Goal: Task Accomplishment & Management: Manage account settings

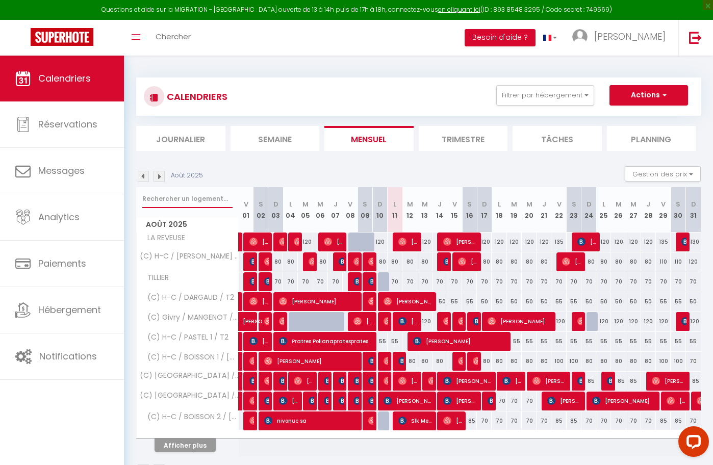
click at [198, 195] on input "text" at bounding box center [187, 199] width 90 height 18
type input "r"
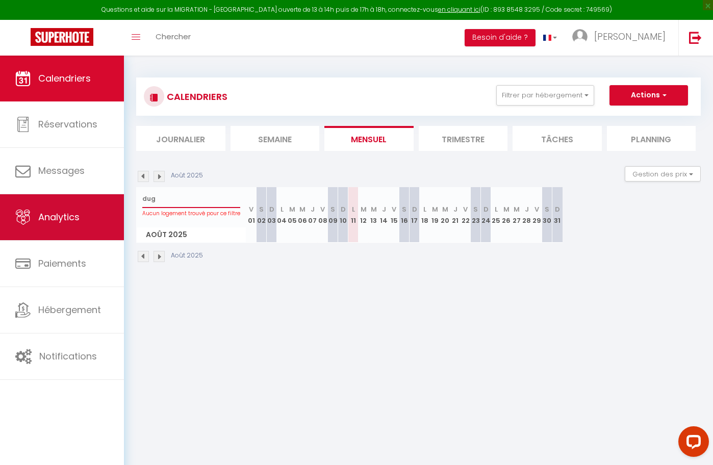
drag, startPoint x: 186, startPoint y: 204, endPoint x: 82, endPoint y: 207, distance: 104.0
click at [82, 207] on div "Questions et aide sur la MIGRATION - [GEOGRAPHIC_DATA] ouverte de 13 à 14h puis…" at bounding box center [356, 170] width 713 height 229
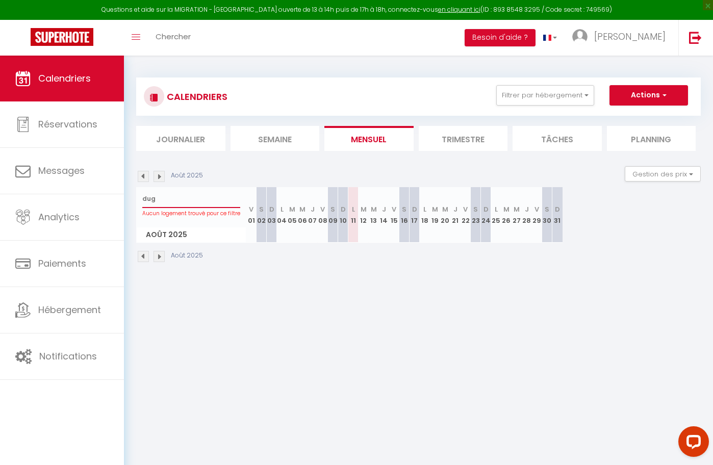
drag, startPoint x: 179, startPoint y: 199, endPoint x: 130, endPoint y: 195, distance: 48.6
click at [130, 195] on div "CALENDRIERS Filtrer par hébergement Tous LA REVEUSE (C) H-C / NOWACKI / STUDIO …" at bounding box center [418, 170] width 589 height 229
type input "refu"
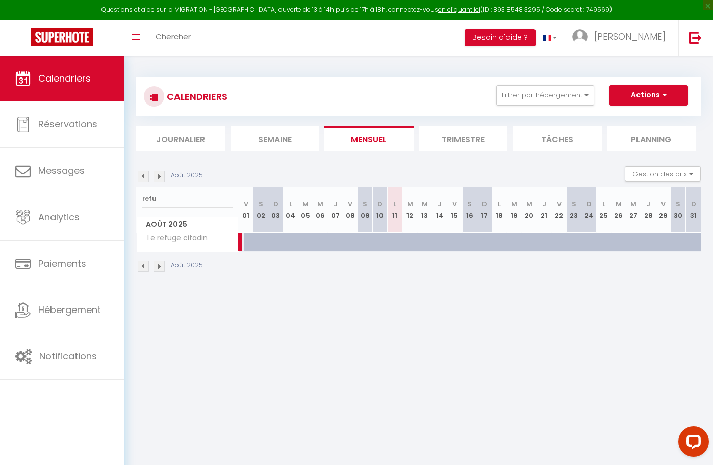
click at [259, 241] on div at bounding box center [265, 247] width 15 height 19
type input "[DATE]"
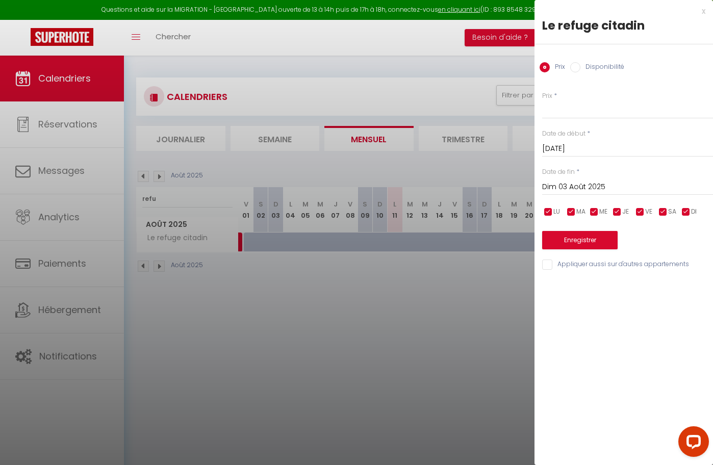
click at [593, 191] on input "Dim 03 Août 2025" at bounding box center [627, 186] width 171 height 13
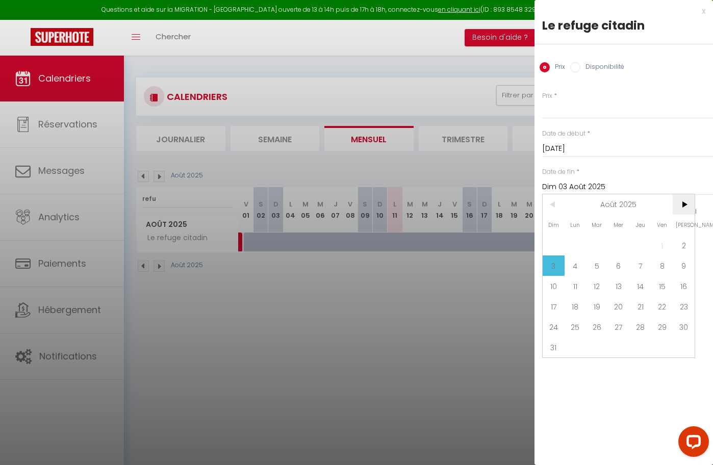
click at [687, 207] on span ">" at bounding box center [683, 204] width 22 height 20
click at [624, 327] on span "31" at bounding box center [619, 327] width 22 height 20
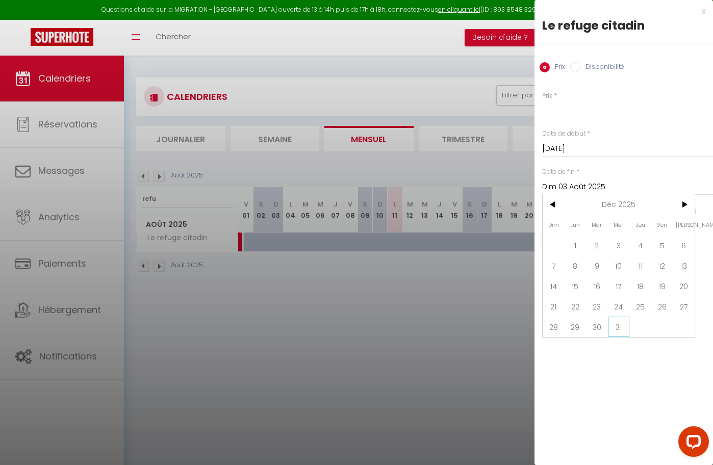
type input "Mer 31 Décembre 2025"
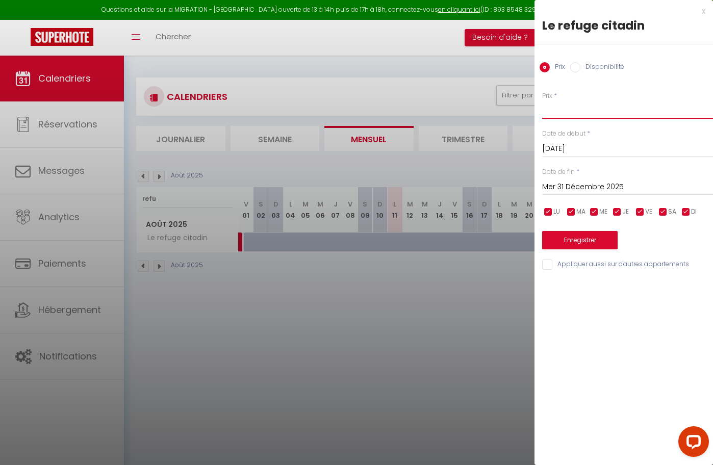
click at [589, 113] on input "Prix" at bounding box center [627, 109] width 171 height 18
type input "45"
click at [581, 238] on button "Enregistrer" at bounding box center [579, 240] width 75 height 18
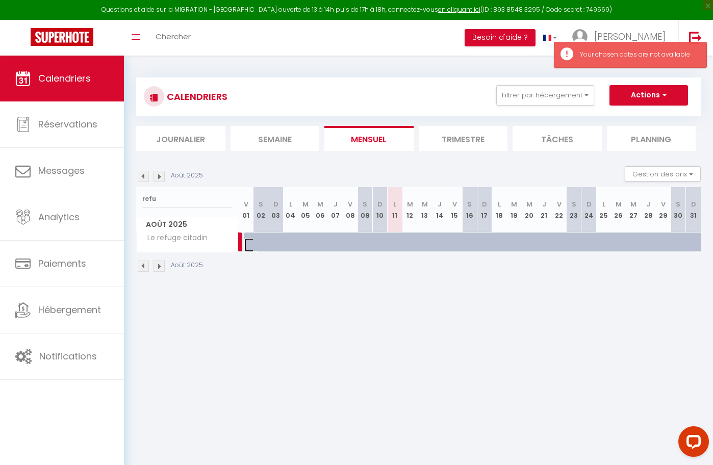
click at [249, 243] on link at bounding box center [251, 245] width 15 height 14
type input "Ven 01 Août 2025"
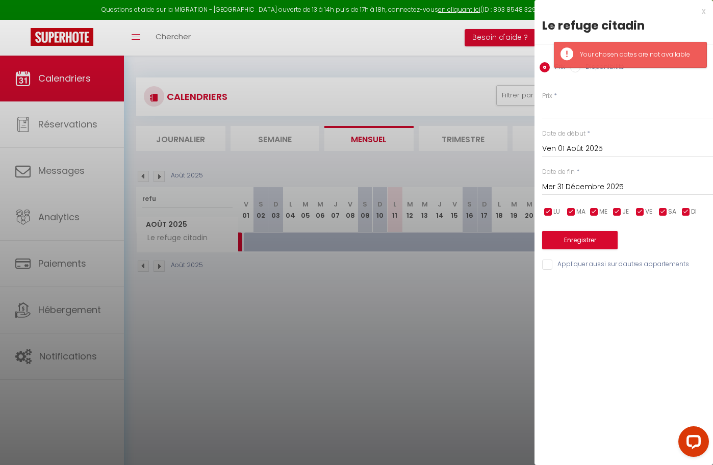
click at [582, 69] on label "Disponibilité" at bounding box center [602, 67] width 44 height 11
click at [580, 69] on input "Disponibilité" at bounding box center [575, 67] width 10 height 10
radio input "true"
radio input "false"
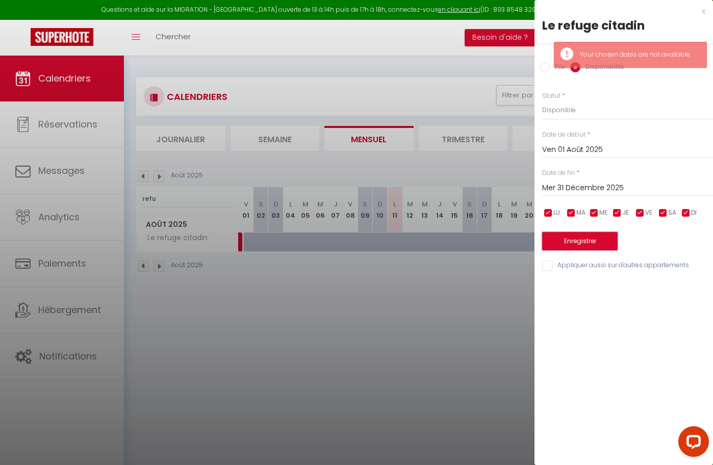
click at [567, 241] on button "Enregistrer" at bounding box center [579, 241] width 75 height 18
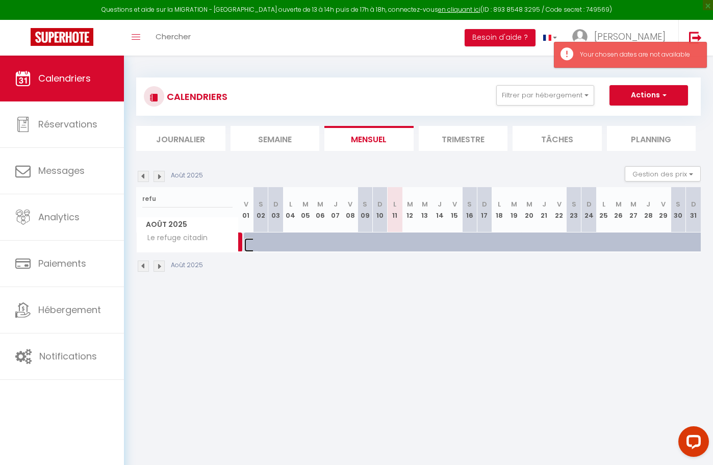
click at [255, 241] on span at bounding box center [255, 241] width 0 height 19
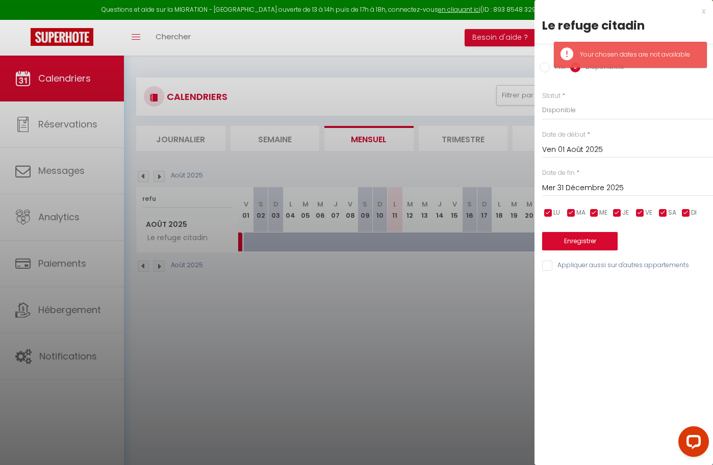
click at [576, 154] on input "Ven 01 Août 2025" at bounding box center [627, 149] width 171 height 13
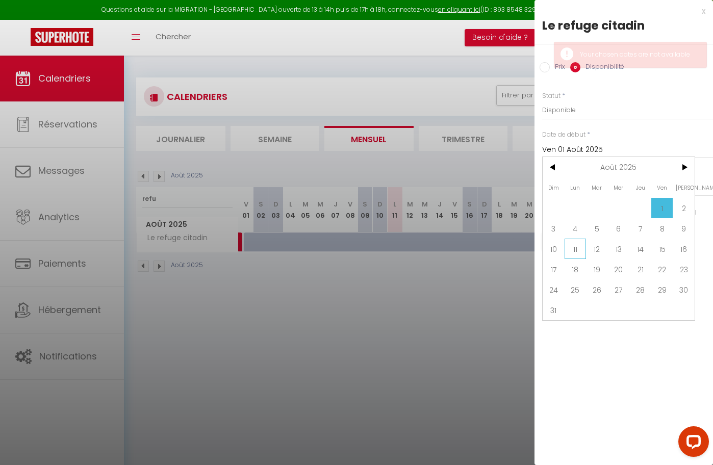
click at [584, 249] on span "11" at bounding box center [575, 249] width 22 height 20
type input "Lun 11 Août 2025"
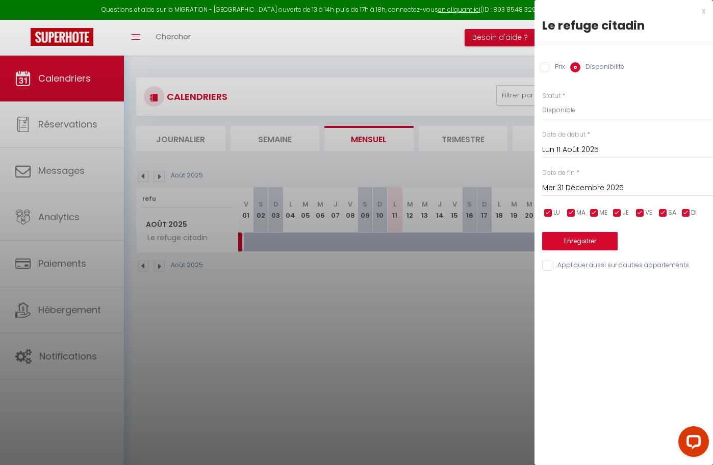
click at [576, 190] on input "Mer 31 Décembre 2025" at bounding box center [627, 187] width 171 height 13
click at [642, 375] on div "x Le refuge citadin Prix Disponibilité Prix * Statut * Disponible Indisponible …" at bounding box center [623, 232] width 178 height 465
click at [589, 233] on button "Enregistrer" at bounding box center [579, 241] width 75 height 18
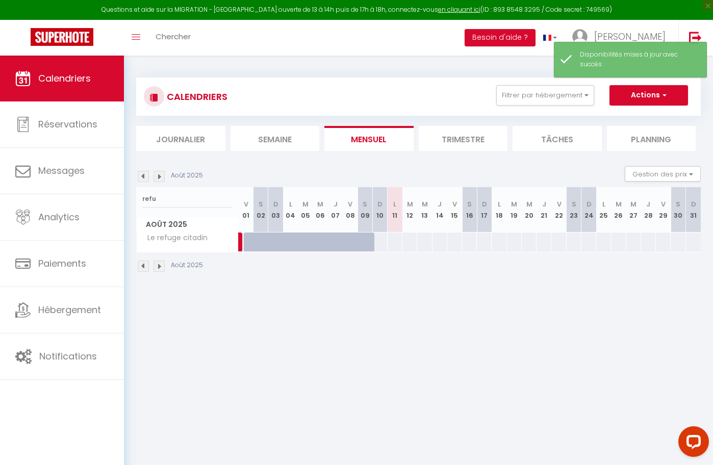
click at [391, 241] on div at bounding box center [394, 241] width 15 height 19
select select "1"
type input "Lun 11 Août 2025"
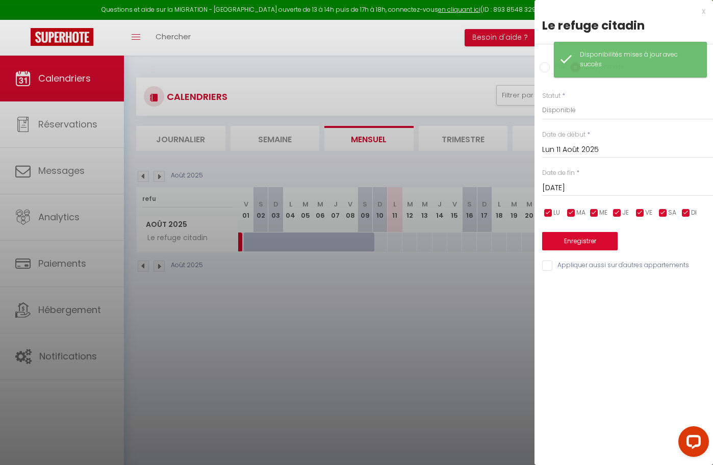
click at [569, 192] on input "[DATE]" at bounding box center [627, 187] width 171 height 13
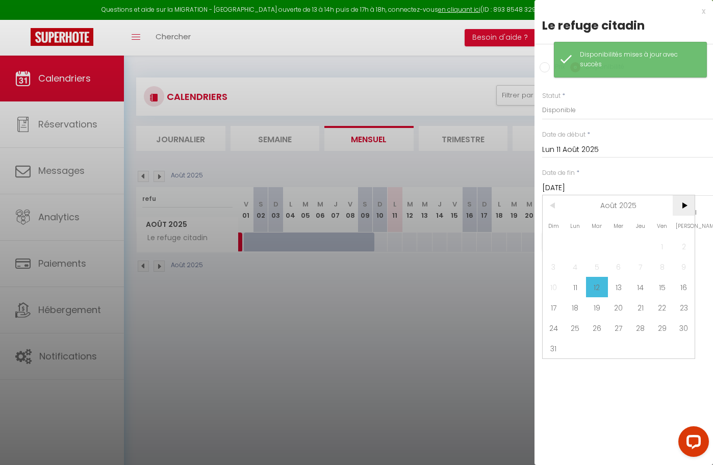
click at [674, 207] on span ">" at bounding box center [683, 205] width 22 height 20
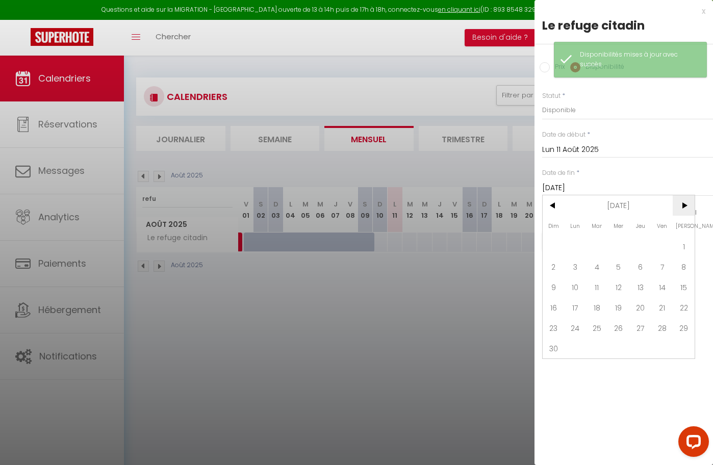
click at [673, 207] on span ">" at bounding box center [683, 205] width 22 height 20
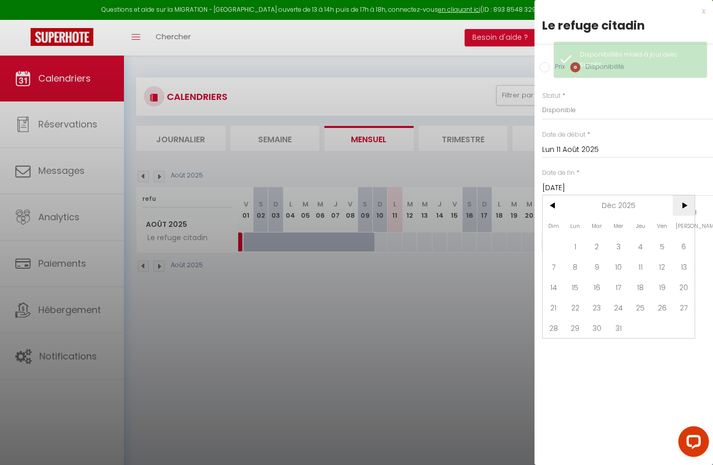
click at [673, 207] on span ">" at bounding box center [683, 205] width 22 height 20
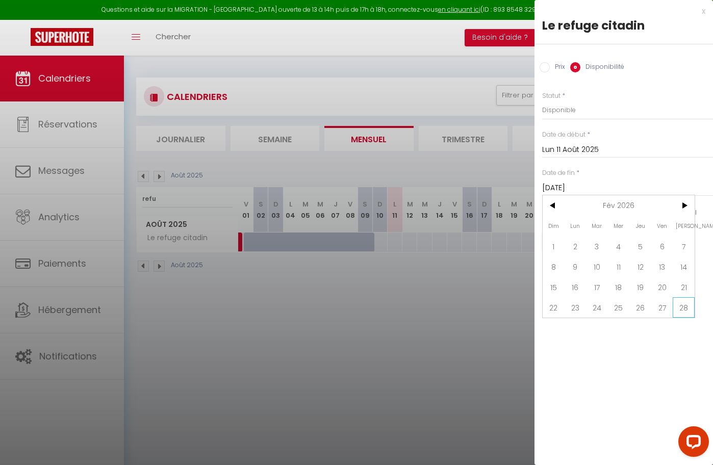
click at [679, 305] on span "28" at bounding box center [683, 307] width 22 height 20
type input "[DATE]"
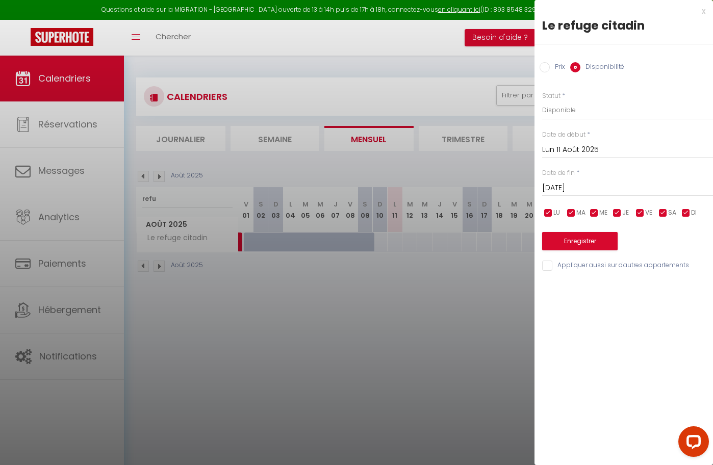
click at [550, 67] on label "Prix" at bounding box center [556, 67] width 15 height 11
click at [549, 67] on input "Prix" at bounding box center [544, 67] width 10 height 10
radio input "true"
radio input "false"
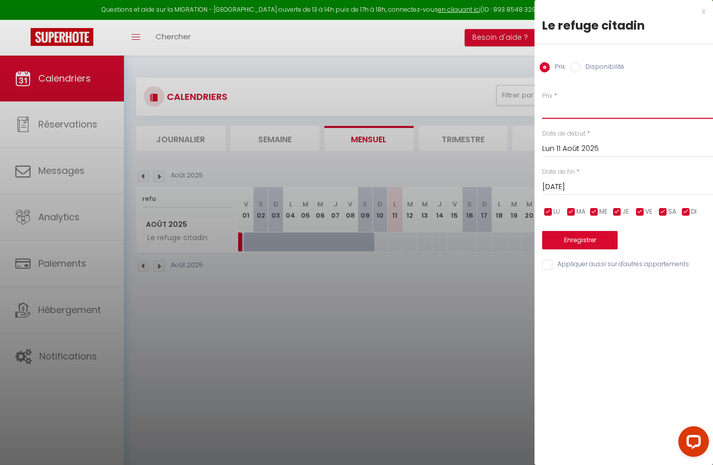
click at [582, 118] on input "Prix" at bounding box center [627, 109] width 171 height 18
type input "55"
click at [573, 248] on button "Enregistrer" at bounding box center [579, 240] width 75 height 18
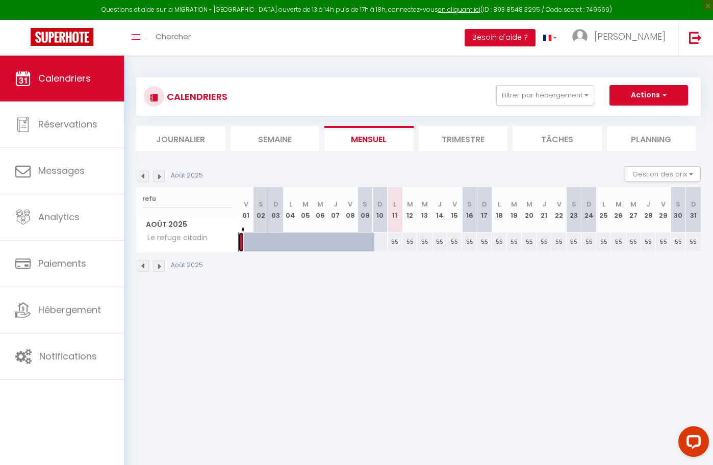
click at [242, 241] on link "[PERSON_NAME]" at bounding box center [241, 241] width 5 height 19
select select "OK"
select select "KO"
select select "0"
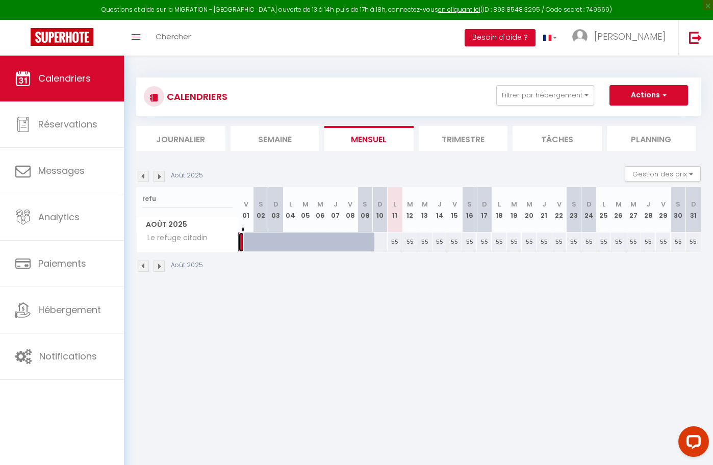
select select "1"
select select
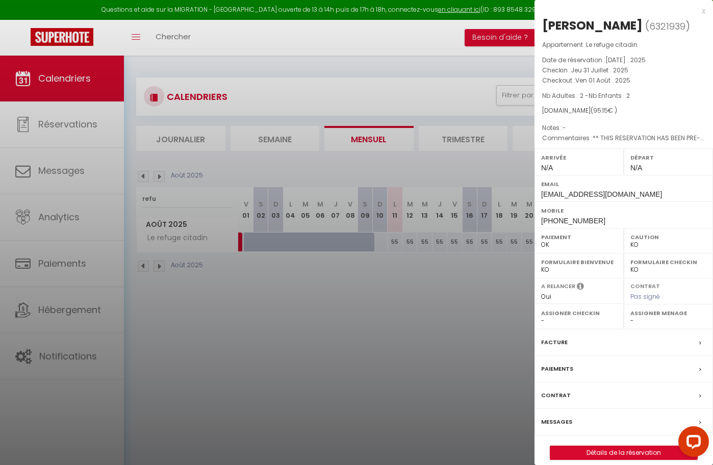
click at [702, 8] on div "x" at bounding box center [619, 11] width 171 height 12
